Goal: Transaction & Acquisition: Purchase product/service

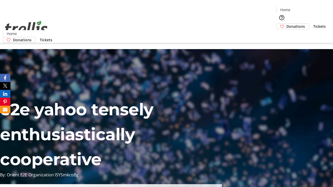
click at [286, 24] on span "Donations" at bounding box center [295, 26] width 18 height 5
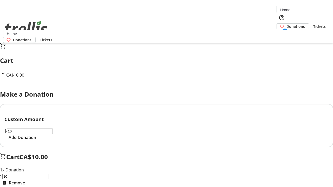
select select "CA"
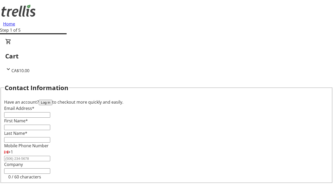
click at [52, 100] on button "Log in" at bounding box center [46, 102] width 14 height 5
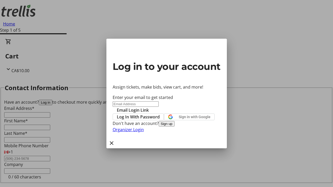
click at [175, 127] on button "Sign up" at bounding box center [167, 123] width 16 height 5
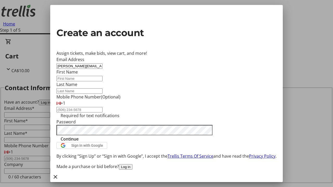
type input "[PERSON_NAME][EMAIL_ADDRESS][DOMAIN_NAME]"
type input "[PERSON_NAME]"
type input "Kshlerin-Gorczany"
click at [79, 142] on span "Continue" at bounding box center [70, 139] width 18 height 6
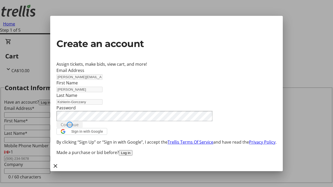
type input "[PERSON_NAME][EMAIL_ADDRESS][DOMAIN_NAME]"
type input "[PERSON_NAME]"
type input "Kshlerin-Gorczany"
select select "CA"
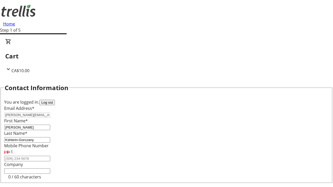
type input "[STREET_ADDRESS][PERSON_NAME]"
type input "Kelowna"
select select "BC"
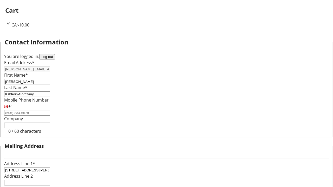
type input "Kelowna"
type input "V1Y 0C2"
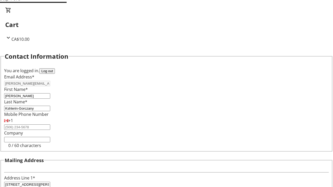
select select "BC"
select select "CA"
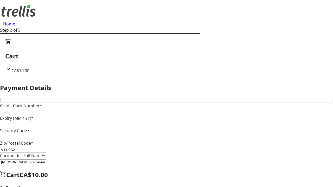
type input "V1Y 0C2"
